Goal: Task Accomplishment & Management: Use online tool/utility

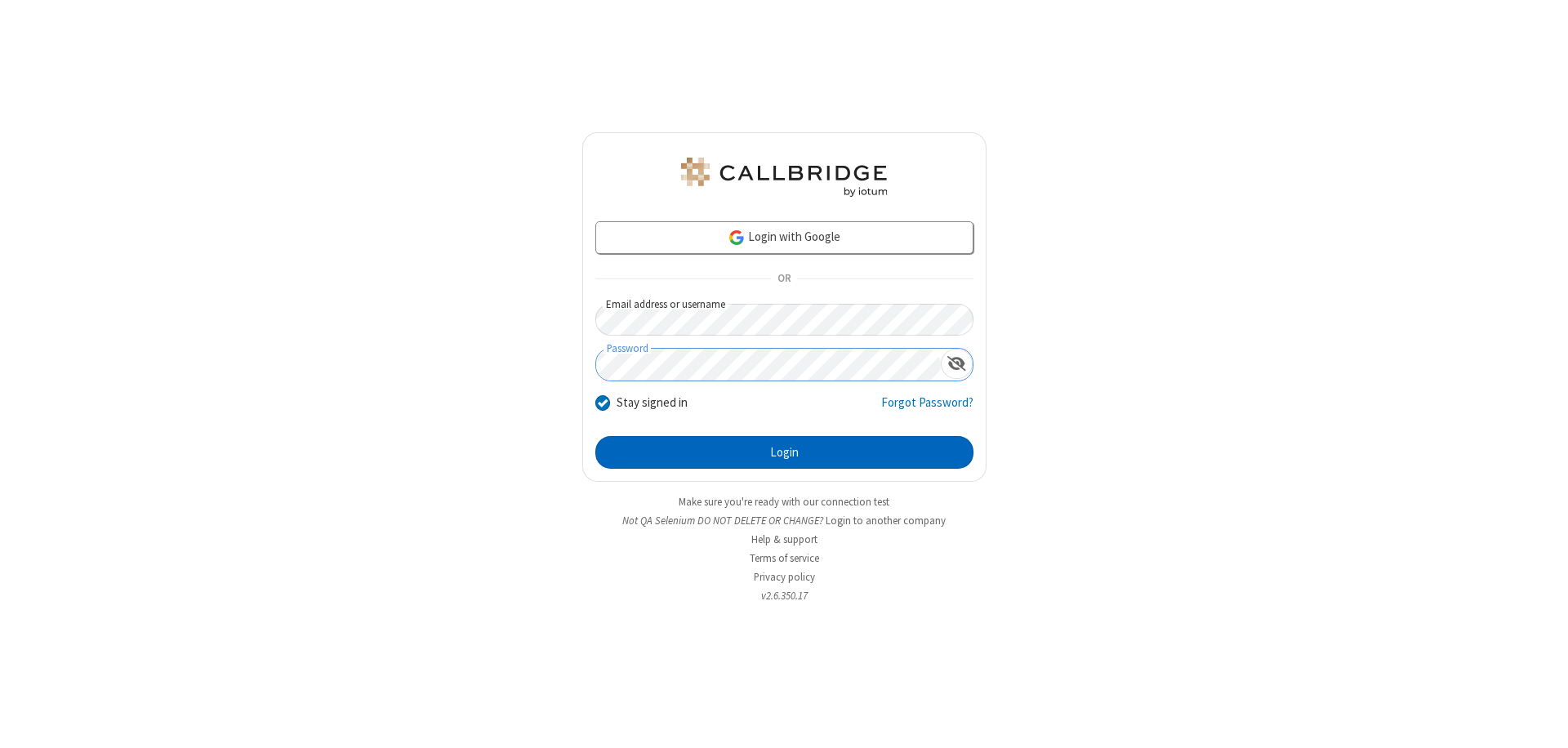
click at [784, 453] on button "Login" at bounding box center [785, 453] width 378 height 33
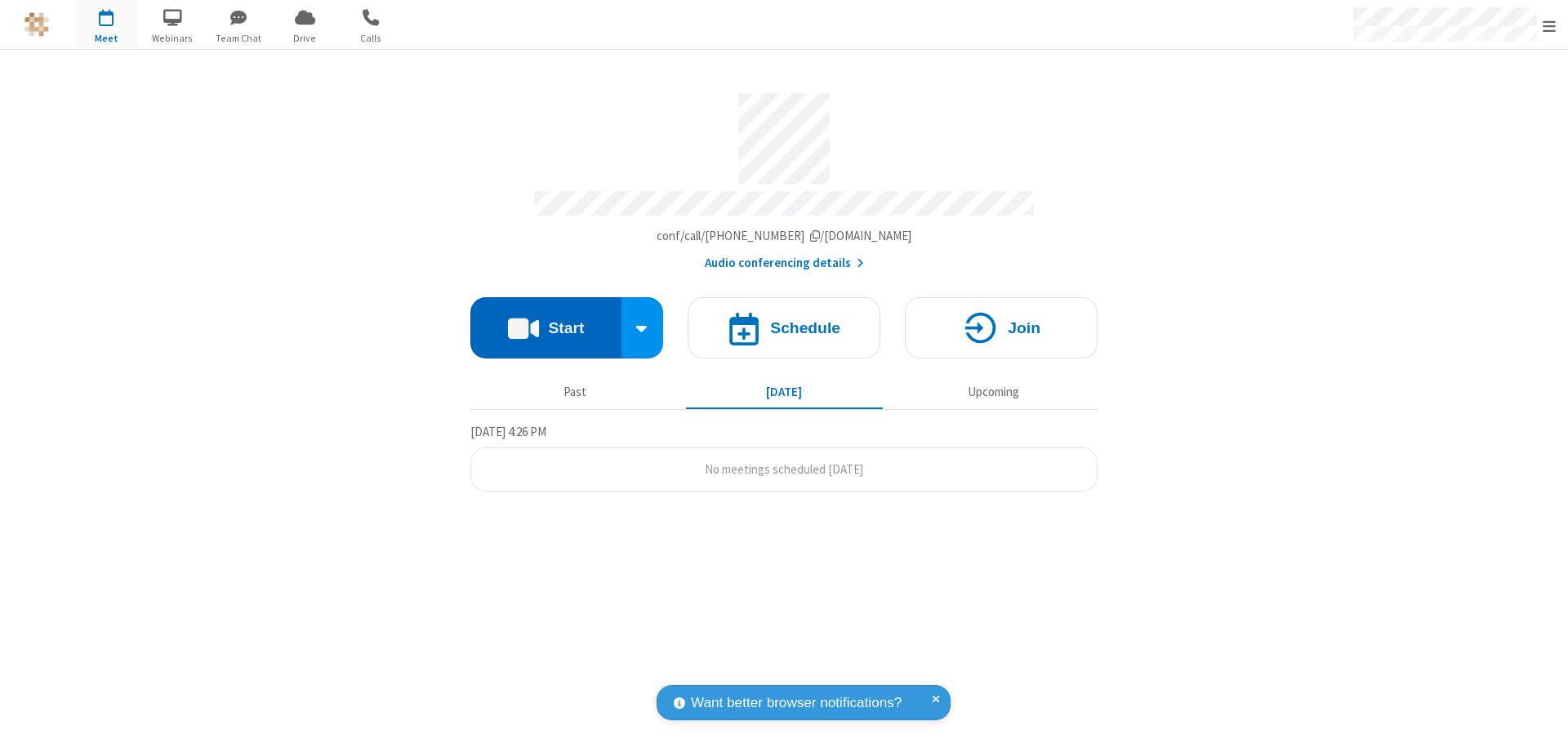
click at [546, 320] on button "Start" at bounding box center [546, 328] width 151 height 62
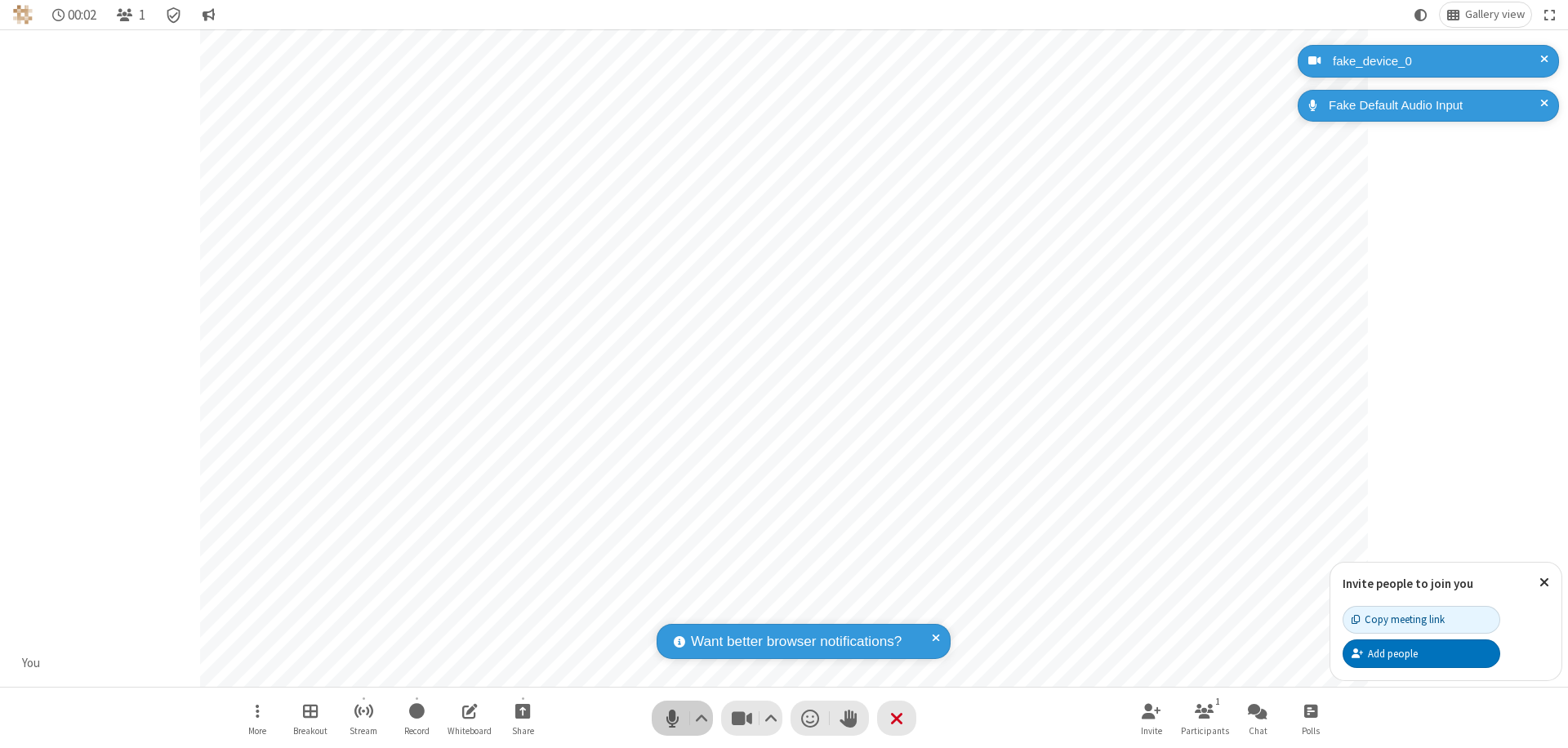
click at [672, 718] on span "Mute (⌘+Shift+A)" at bounding box center [672, 719] width 25 height 24
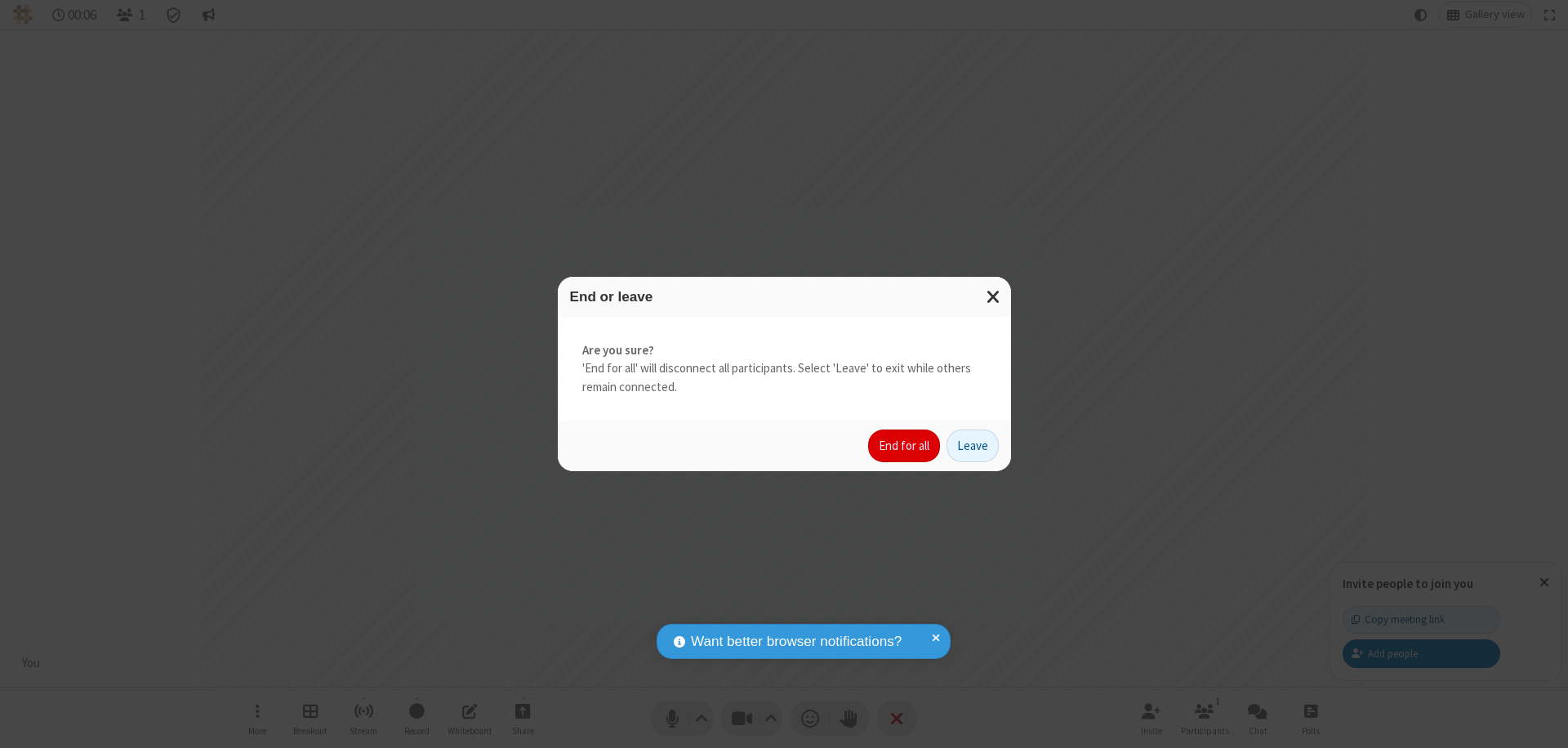
click at [905, 446] on button "End for all" at bounding box center [905, 446] width 72 height 33
